Goal: Information Seeking & Learning: Learn about a topic

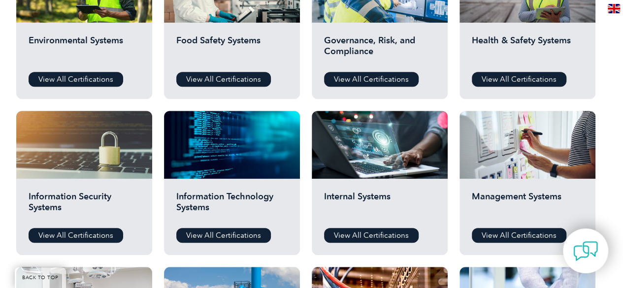
scroll to position [443, 0]
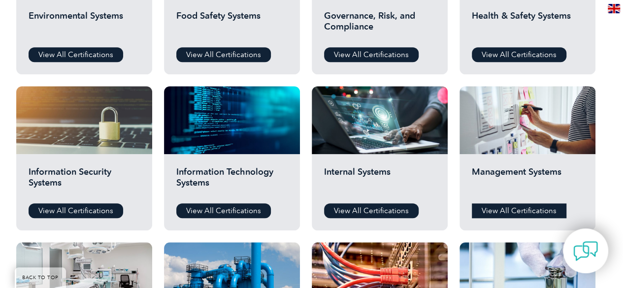
click at [489, 211] on link "View All Certifications" at bounding box center [519, 210] width 94 height 15
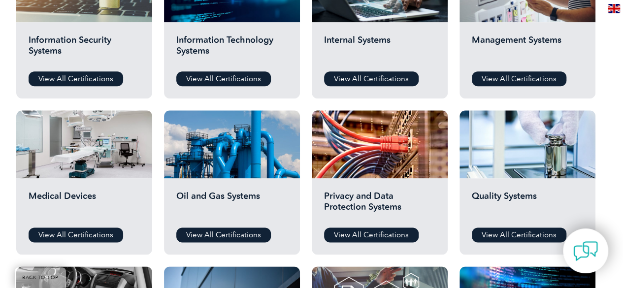
scroll to position [591, 0]
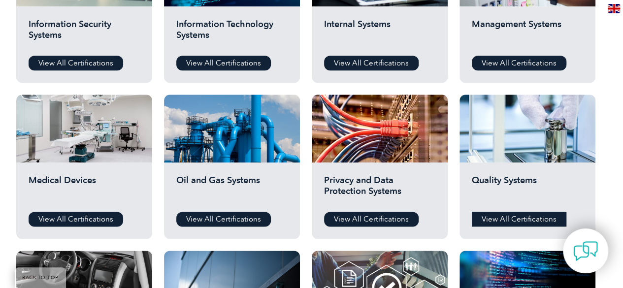
click at [527, 214] on link "View All Certifications" at bounding box center [519, 219] width 94 height 15
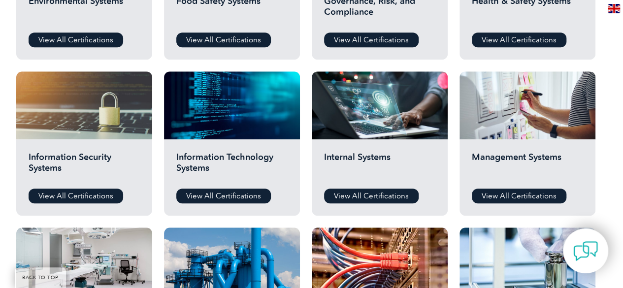
scroll to position [394, 0]
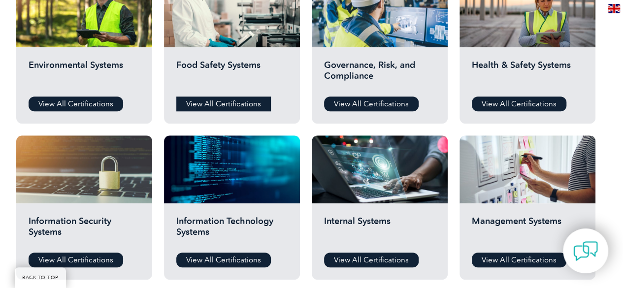
click at [208, 104] on link "View All Certifications" at bounding box center [223, 103] width 94 height 15
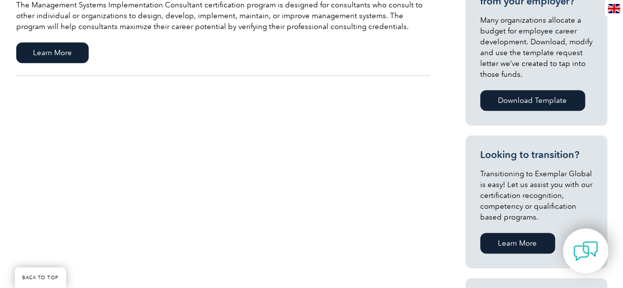
scroll to position [394, 0]
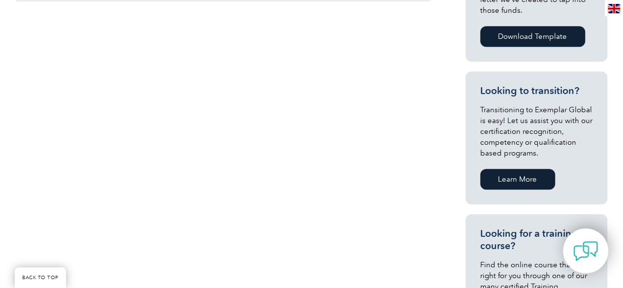
scroll to position [345, 0]
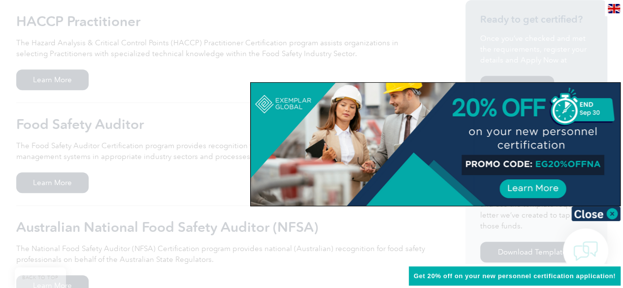
scroll to position [295, 0]
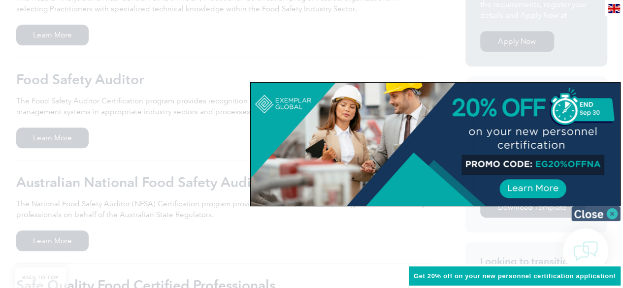
click at [617, 214] on img at bounding box center [595, 213] width 49 height 15
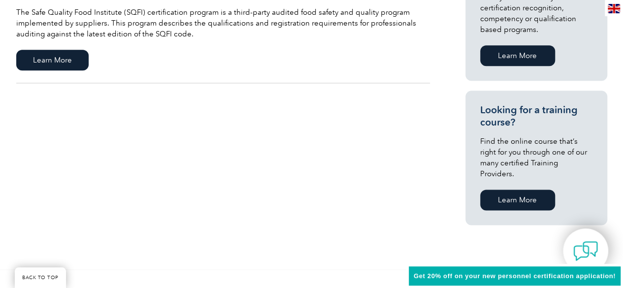
scroll to position [591, 0]
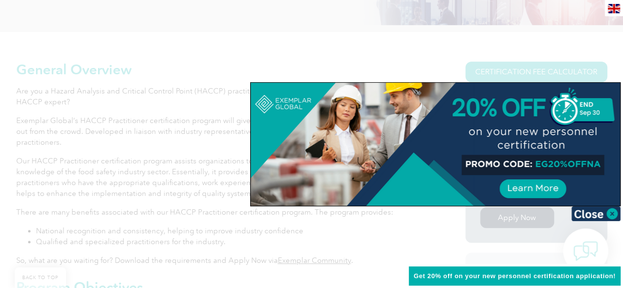
scroll to position [246, 0]
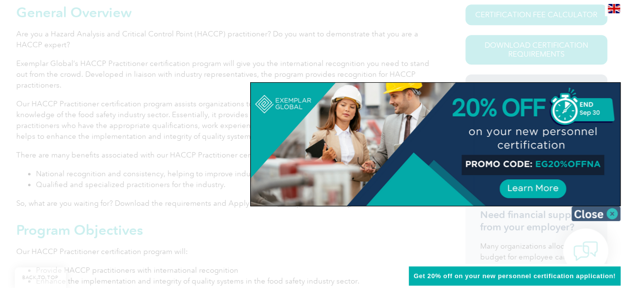
click at [602, 209] on img at bounding box center [595, 213] width 49 height 15
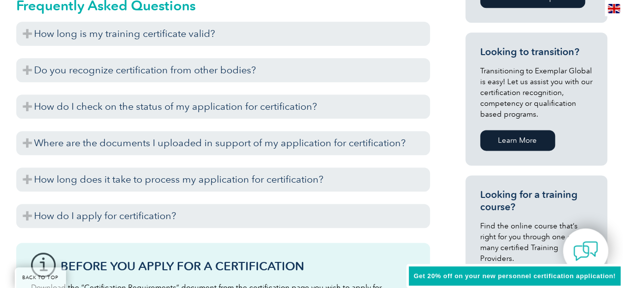
scroll to position [591, 0]
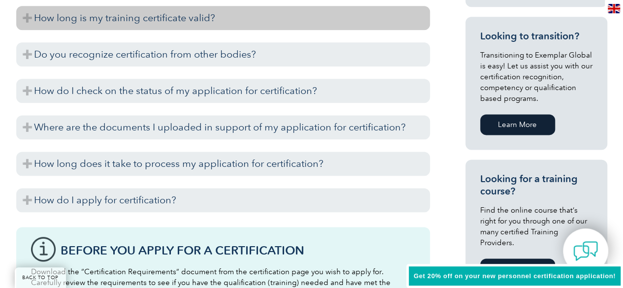
click at [60, 20] on h3 "How long is my training certificate valid?" at bounding box center [222, 18] width 413 height 24
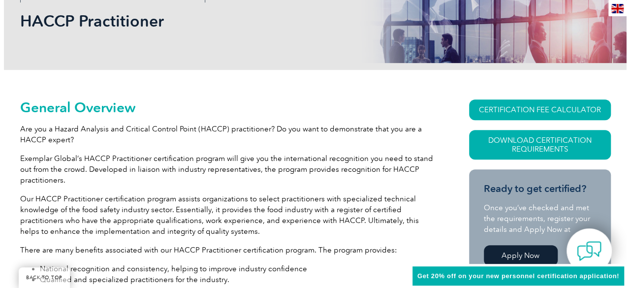
scroll to position [148, 0]
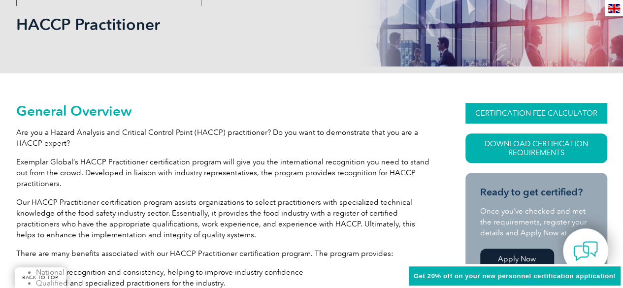
click at [485, 111] on link "CERTIFICATION FEE CALCULATOR" at bounding box center [536, 113] width 142 height 21
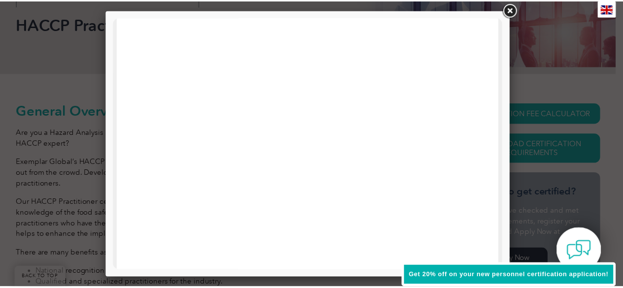
scroll to position [68, 0]
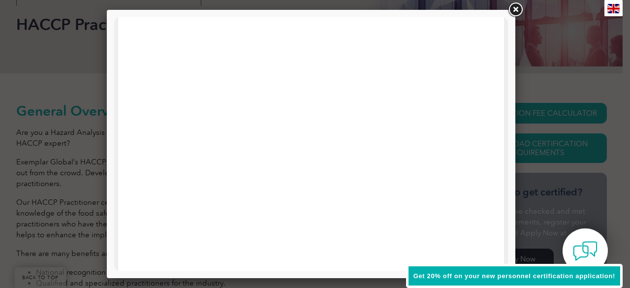
click at [517, 8] on link at bounding box center [515, 10] width 18 height 18
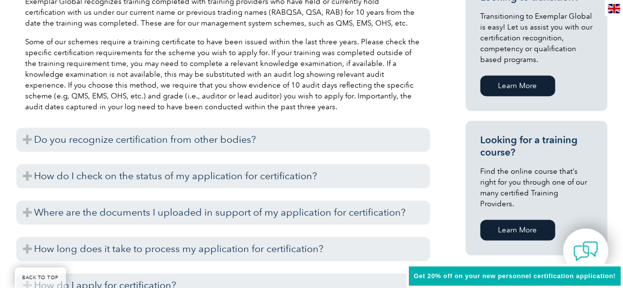
scroll to position [541, 0]
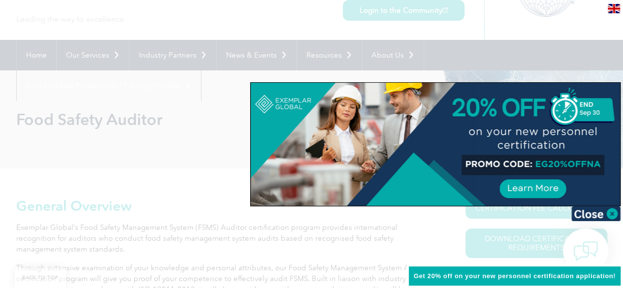
scroll to position [148, 0]
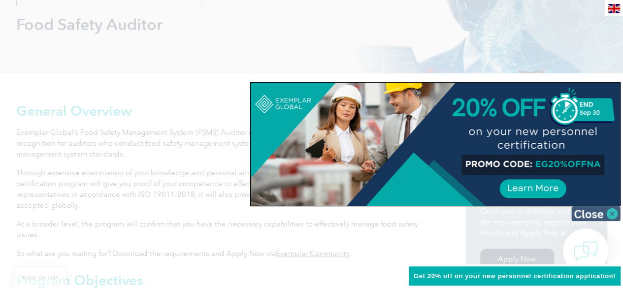
click at [600, 206] on img at bounding box center [595, 213] width 49 height 15
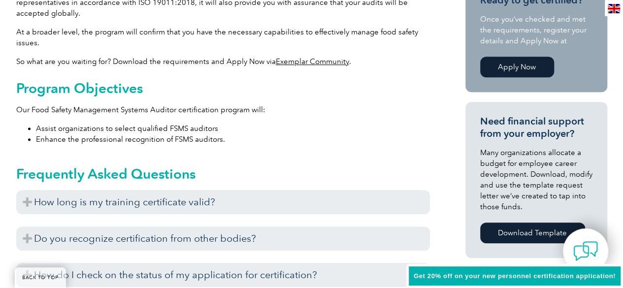
scroll to position [345, 0]
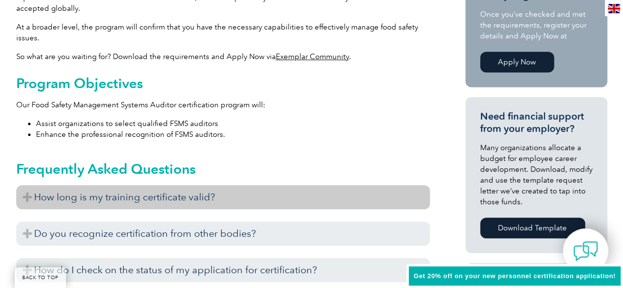
drag, startPoint x: 138, startPoint y: 197, endPoint x: 145, endPoint y: 200, distance: 7.5
click at [139, 198] on h3 "How long is my training certificate valid?" at bounding box center [222, 197] width 413 height 24
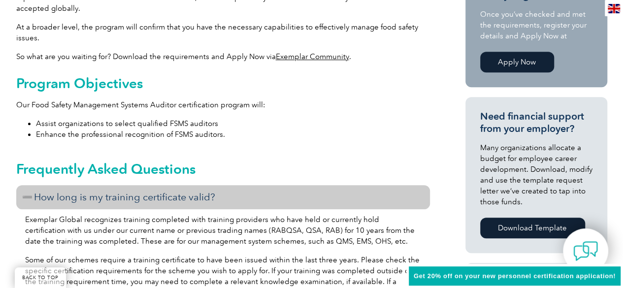
scroll to position [394, 0]
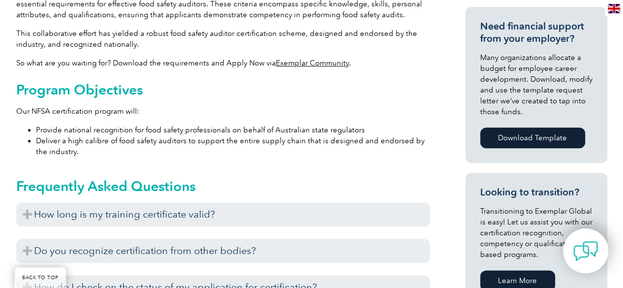
scroll to position [492, 0]
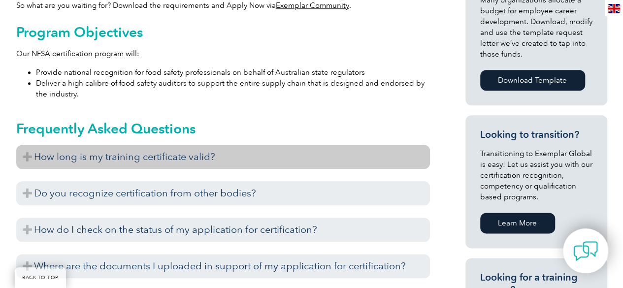
click at [32, 160] on h3 "How long is my training certificate valid?" at bounding box center [222, 157] width 413 height 24
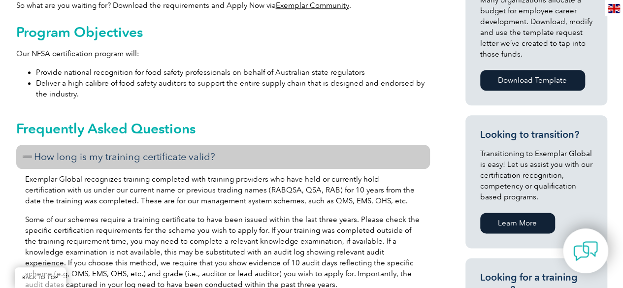
click at [32, 160] on h3 "How long is my training certificate valid?" at bounding box center [222, 157] width 413 height 24
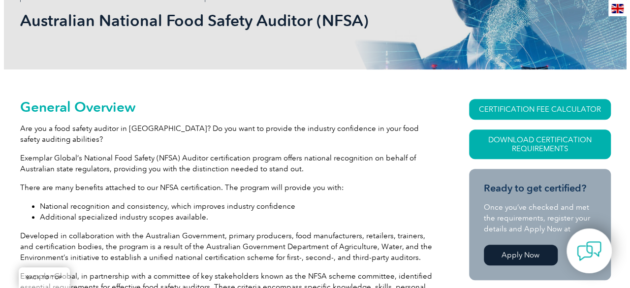
scroll to position [148, 0]
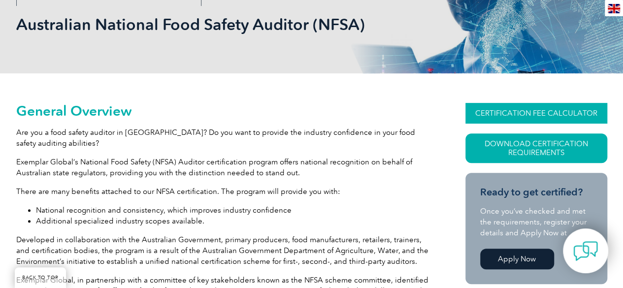
click at [516, 110] on link "CERTIFICATION FEE CALCULATOR" at bounding box center [536, 113] width 142 height 21
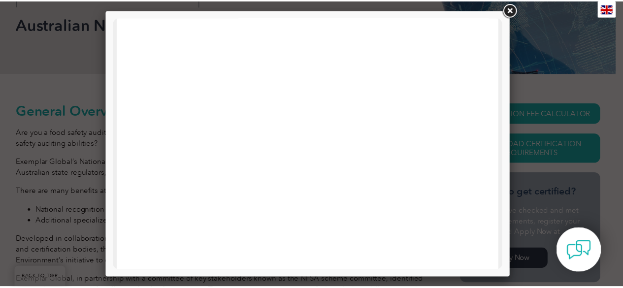
scroll to position [295, 0]
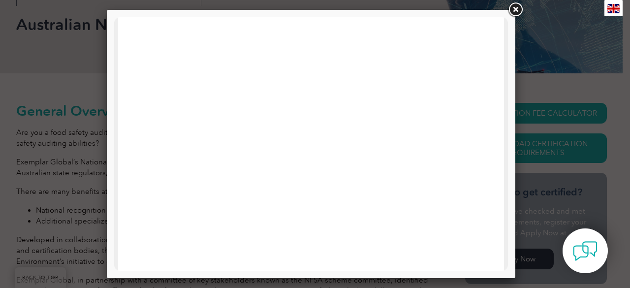
click at [512, 9] on link at bounding box center [515, 10] width 18 height 18
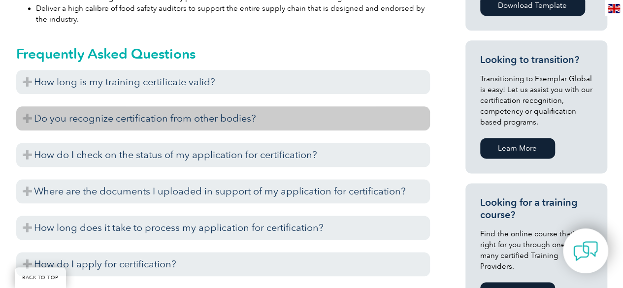
scroll to position [640, 0]
